Goal: Task Accomplishment & Management: Complete application form

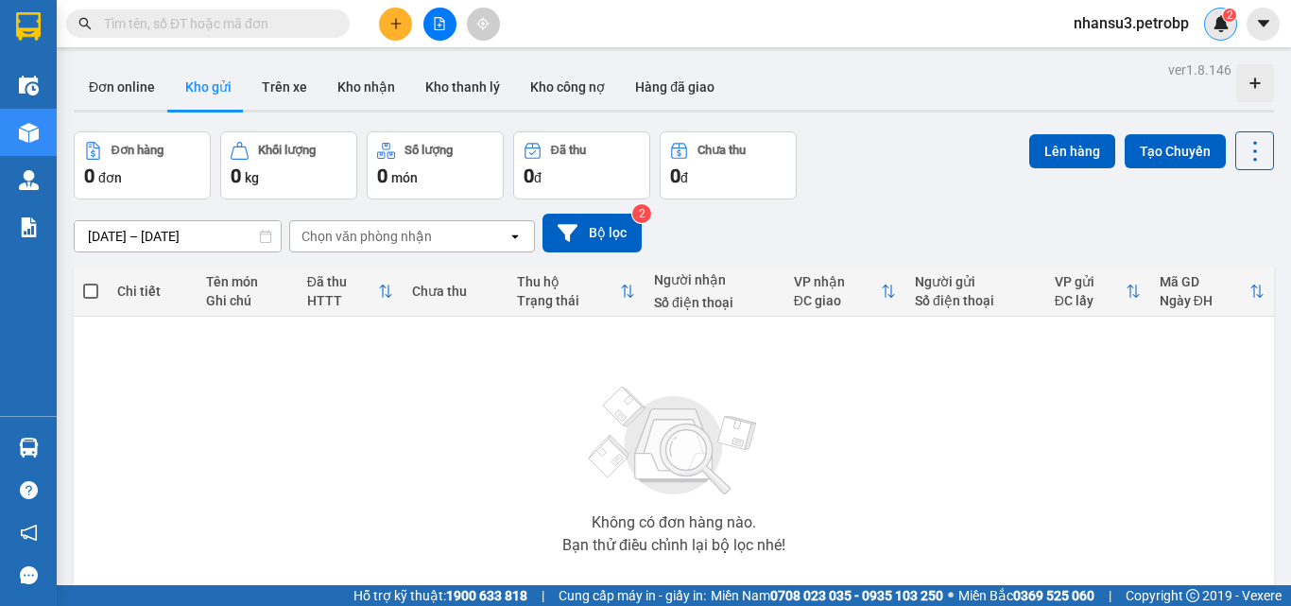
click at [1224, 21] on img at bounding box center [1221, 23] width 17 height 17
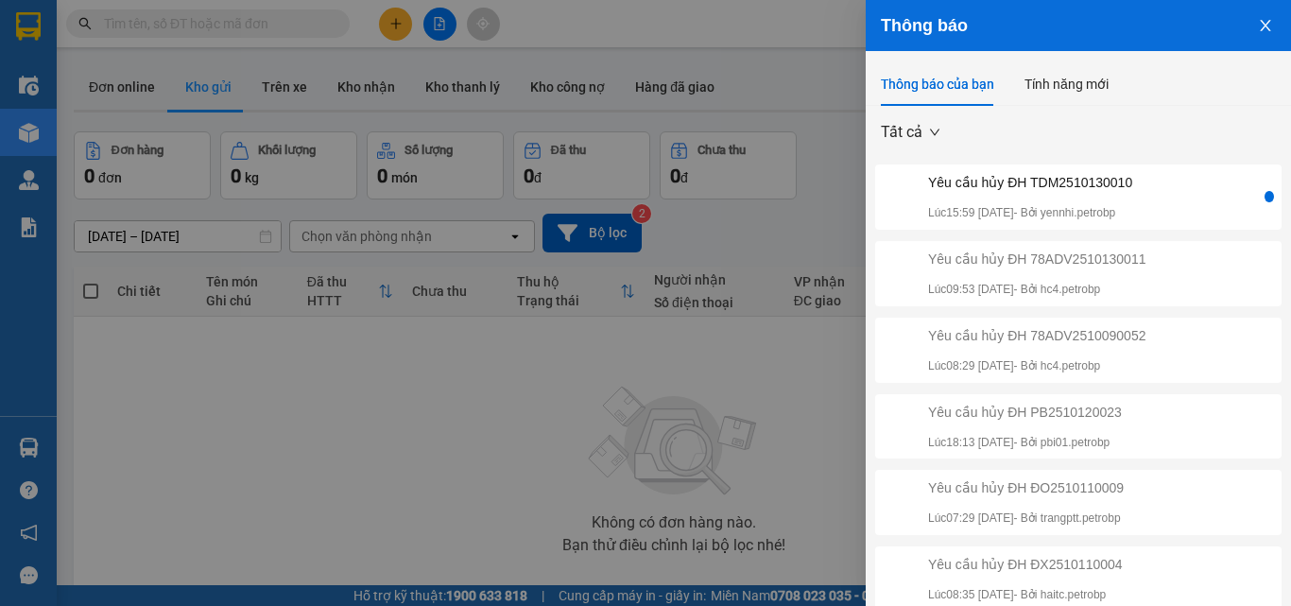
click at [1132, 194] on div "Yêu cầu hủy ĐH TDM2510130010 Lúc 15:59 13/10/2025 - Bởi yennhi.petrobp" at bounding box center [1030, 197] width 204 height 50
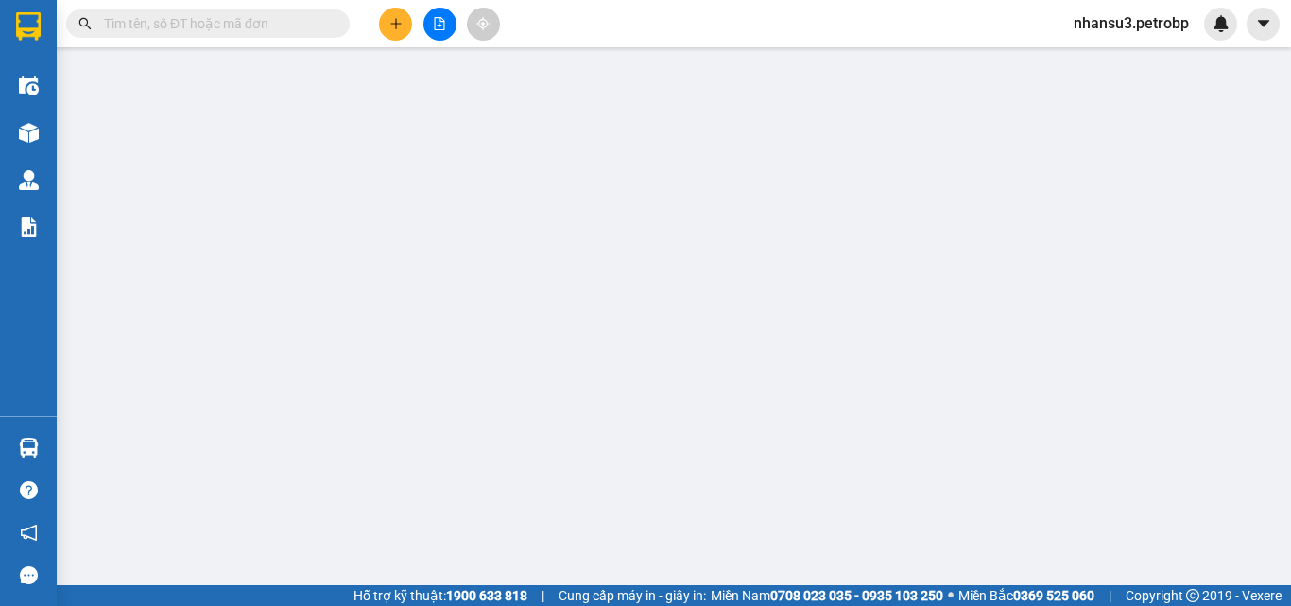
type input "0772480401"
type input "SƯƠNG"
type input "0966387273"
type input "A NĂM"
type input "30.000"
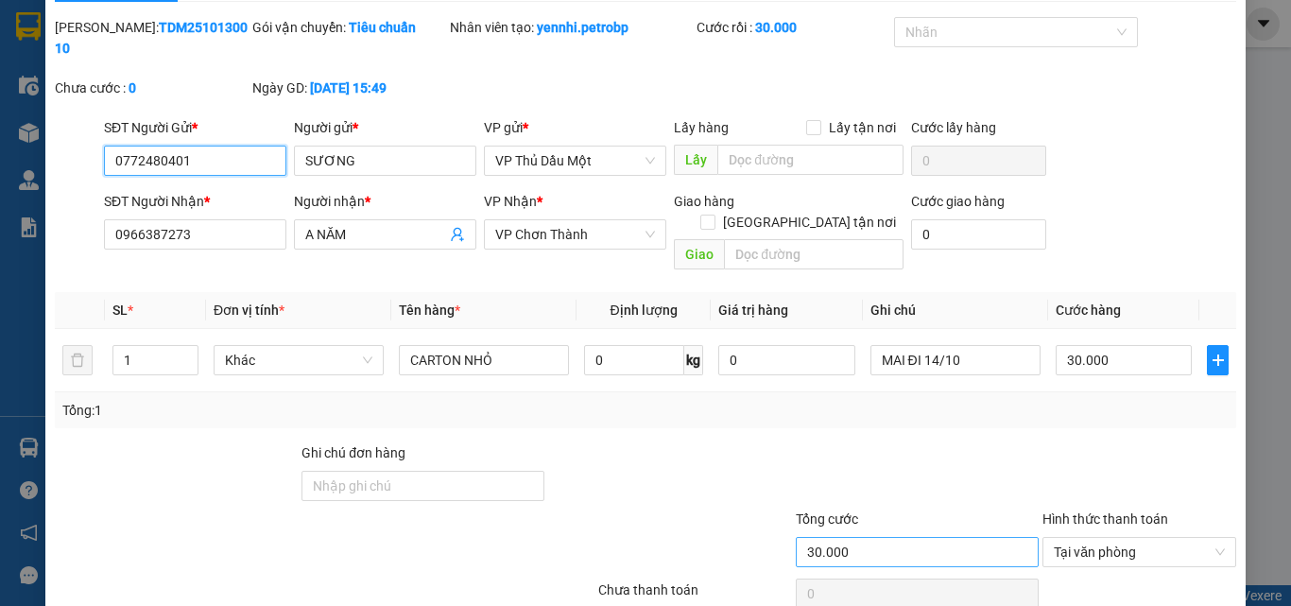
scroll to position [97, 0]
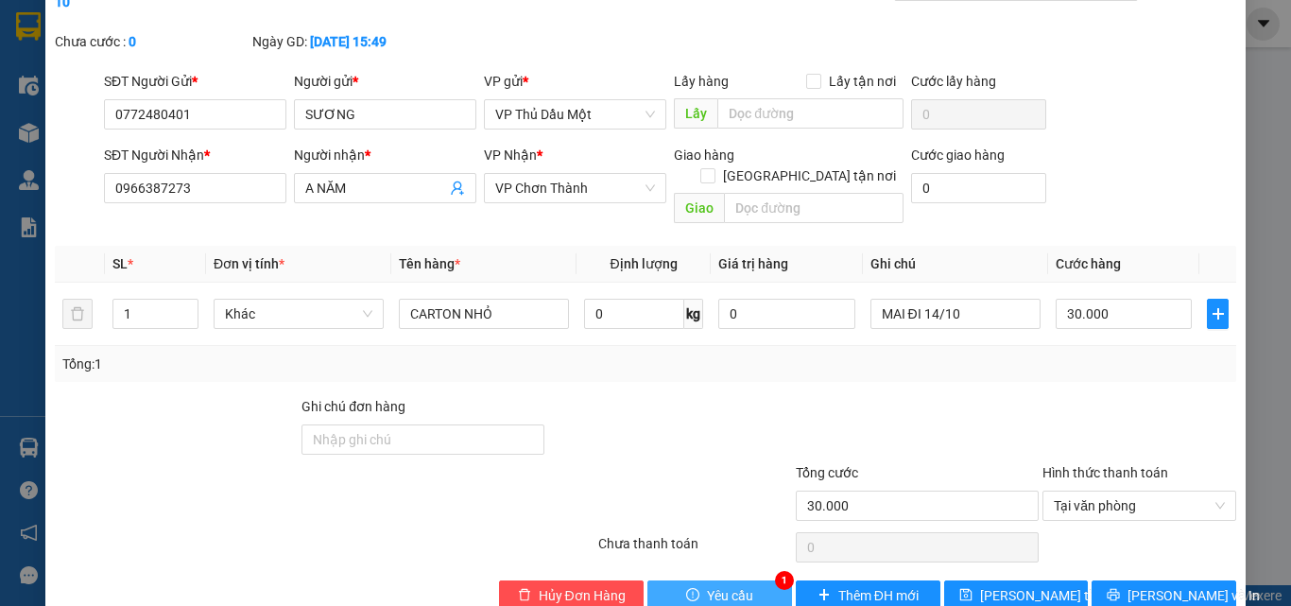
click at [756, 580] on button "Yêu cầu" at bounding box center [720, 595] width 145 height 30
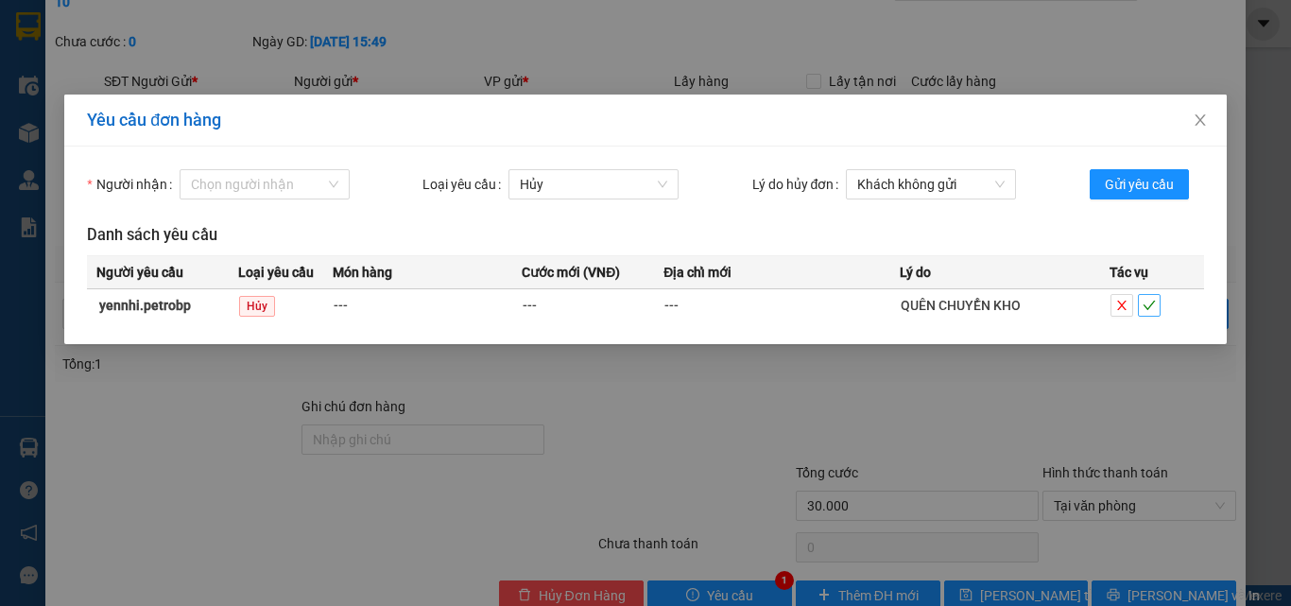
click at [1150, 307] on icon "check" at bounding box center [1149, 305] width 13 height 13
